Goal: Navigation & Orientation: Find specific page/section

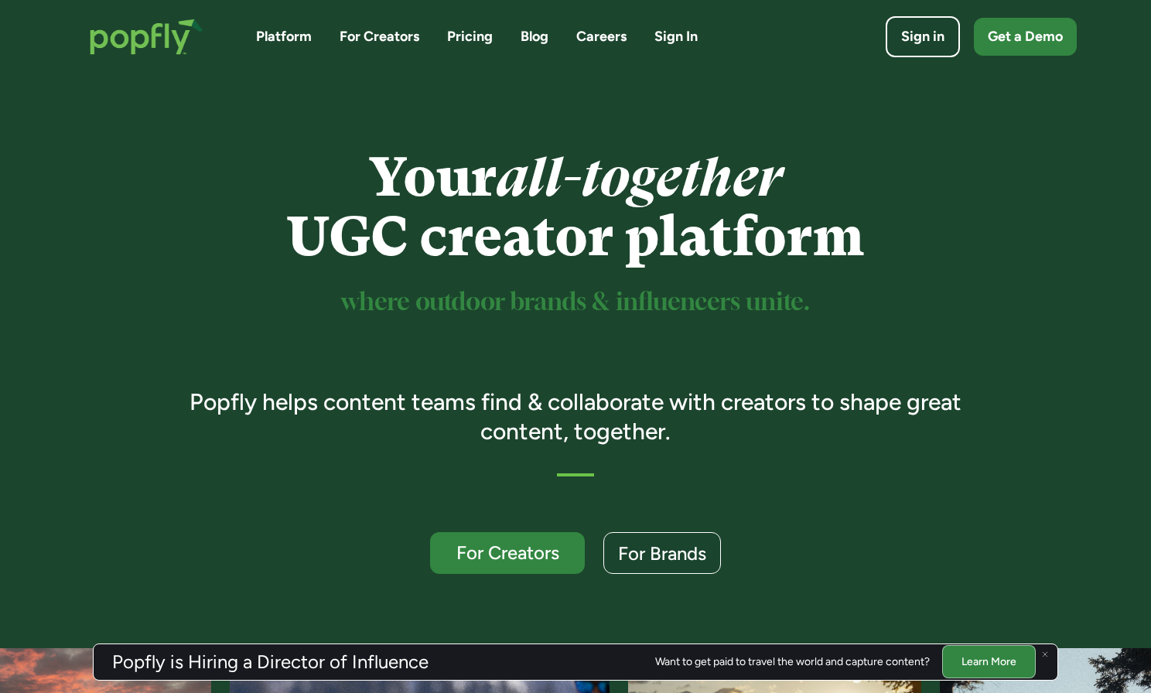
click at [599, 35] on link "Careers" at bounding box center [601, 36] width 50 height 19
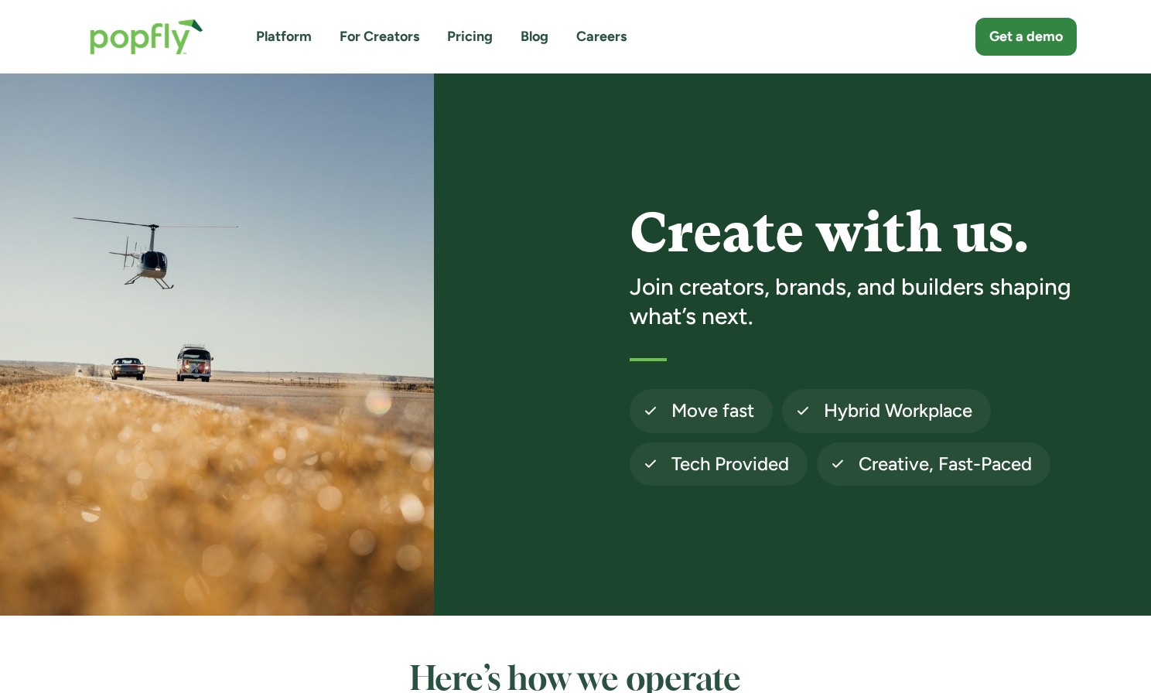
click at [364, 38] on link "For Creators" at bounding box center [380, 36] width 80 height 19
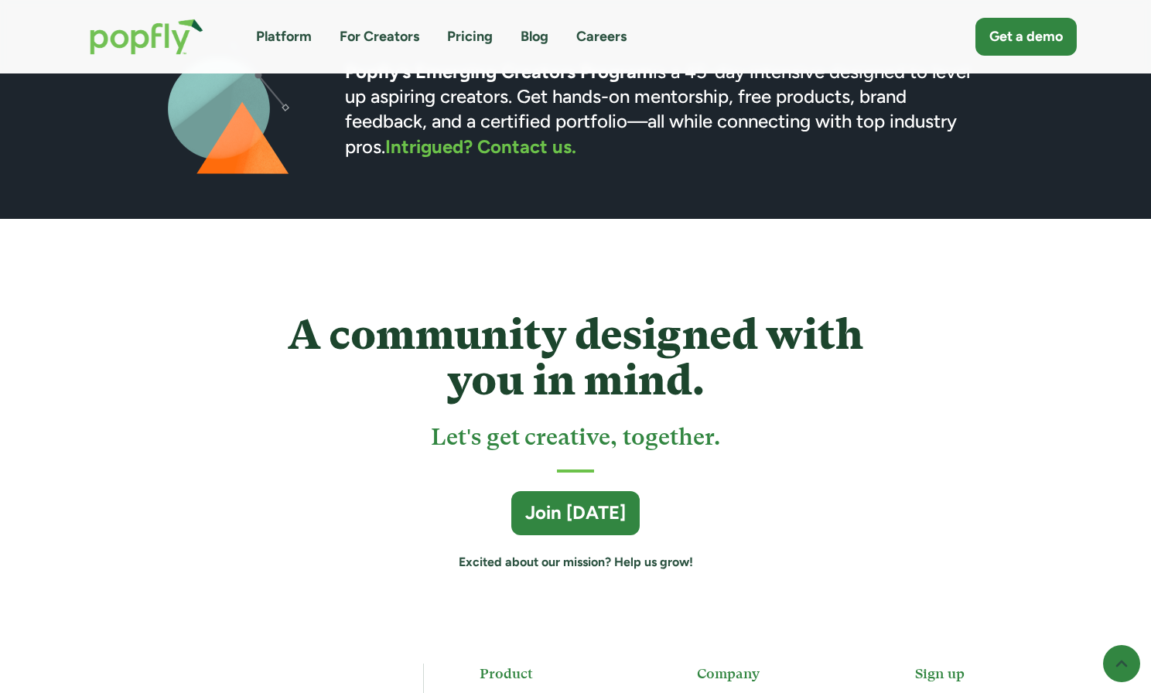
scroll to position [4326, 0]
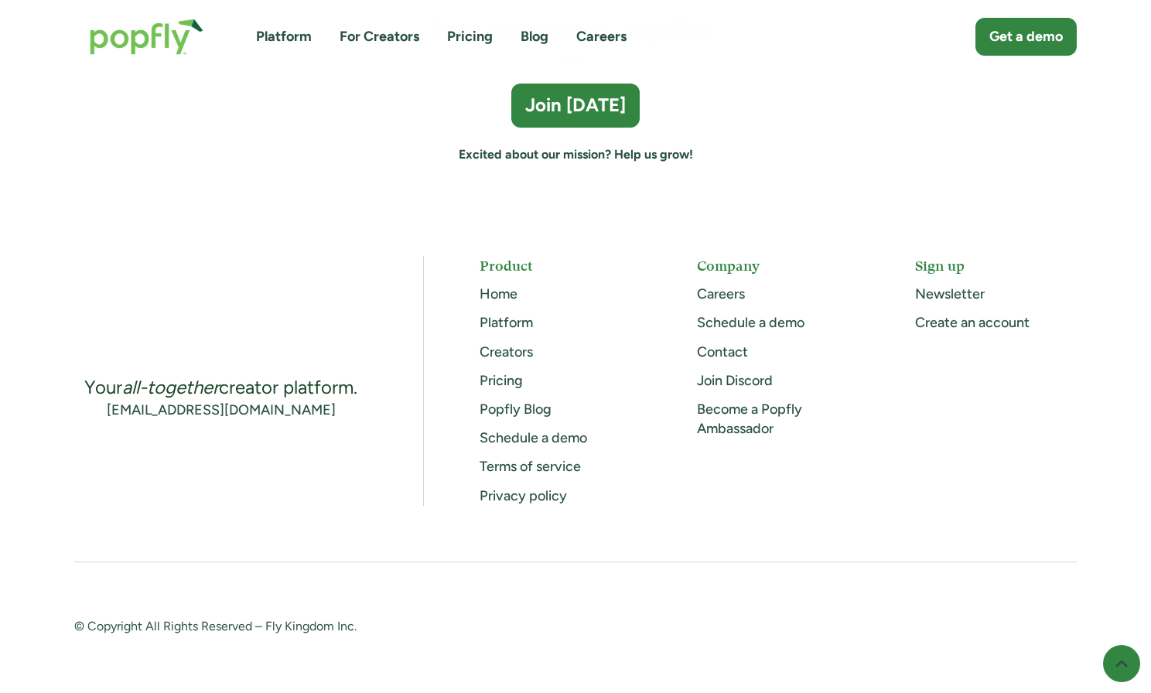
click at [463, 42] on link "Pricing" at bounding box center [470, 36] width 46 height 19
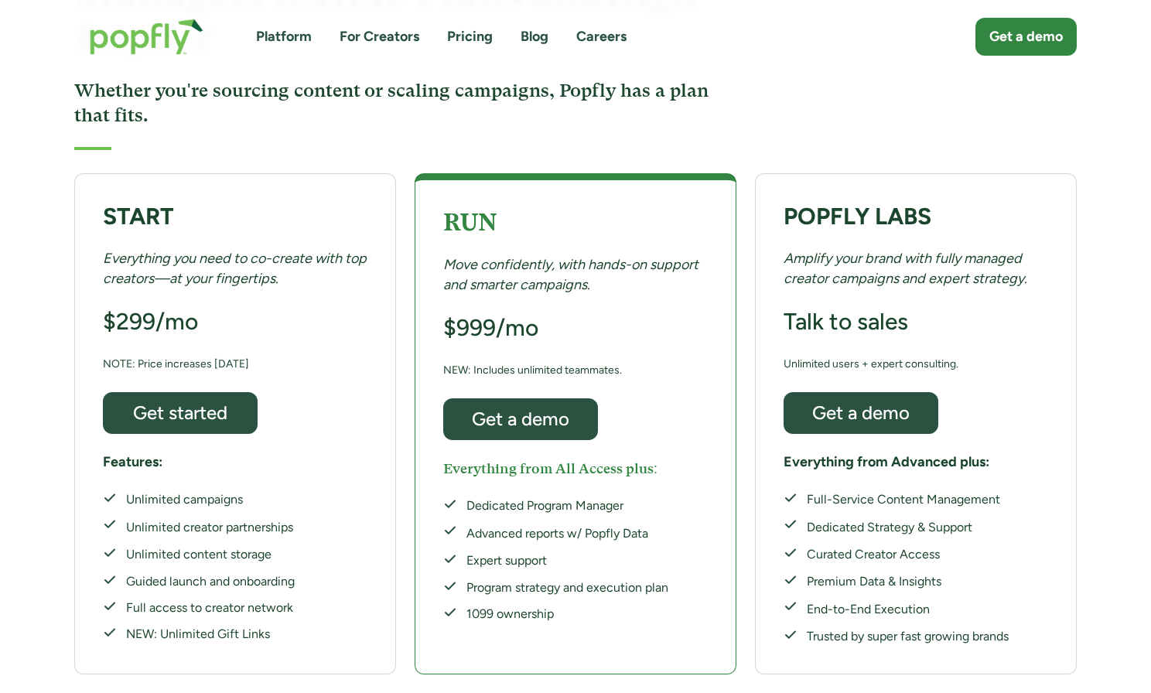
scroll to position [144, 0]
